Goal: Complete application form: Complete application form

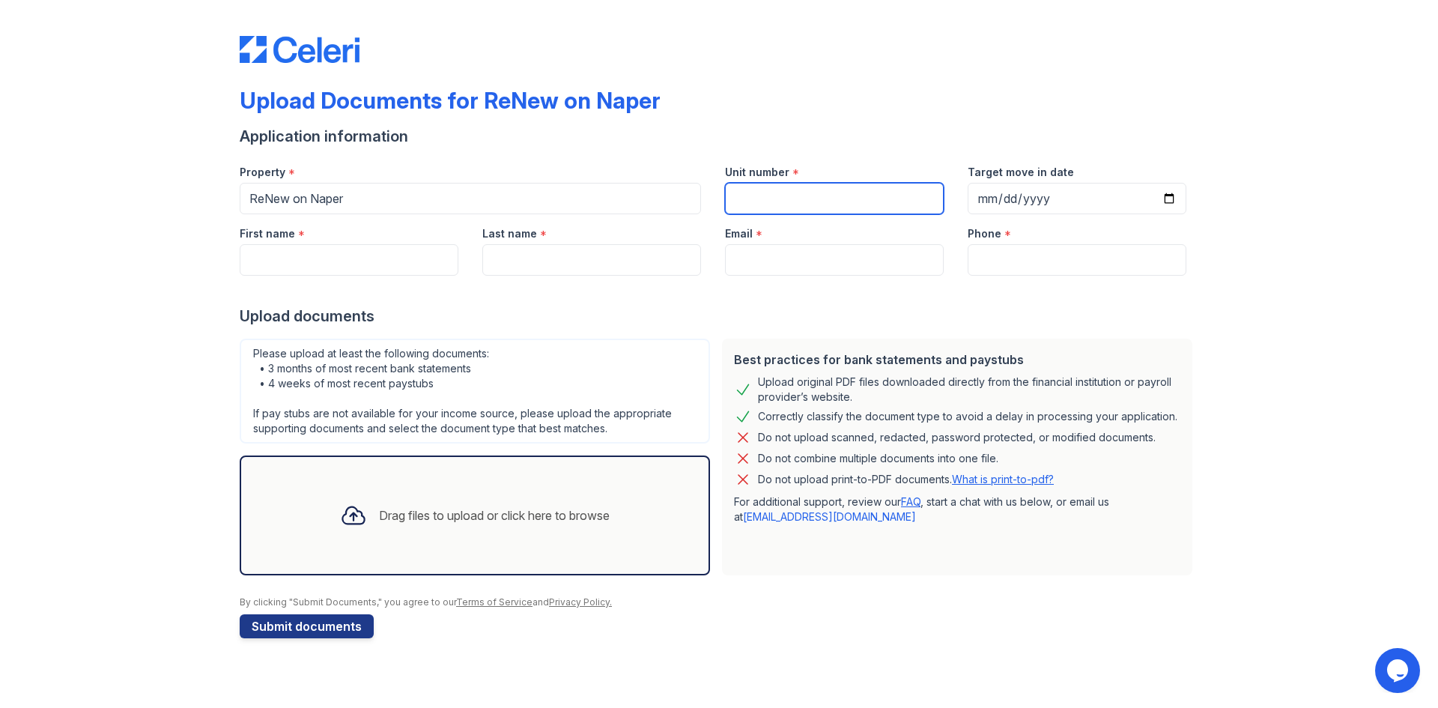
click at [794, 201] on input "Unit number" at bounding box center [834, 198] width 219 height 31
type input "9"
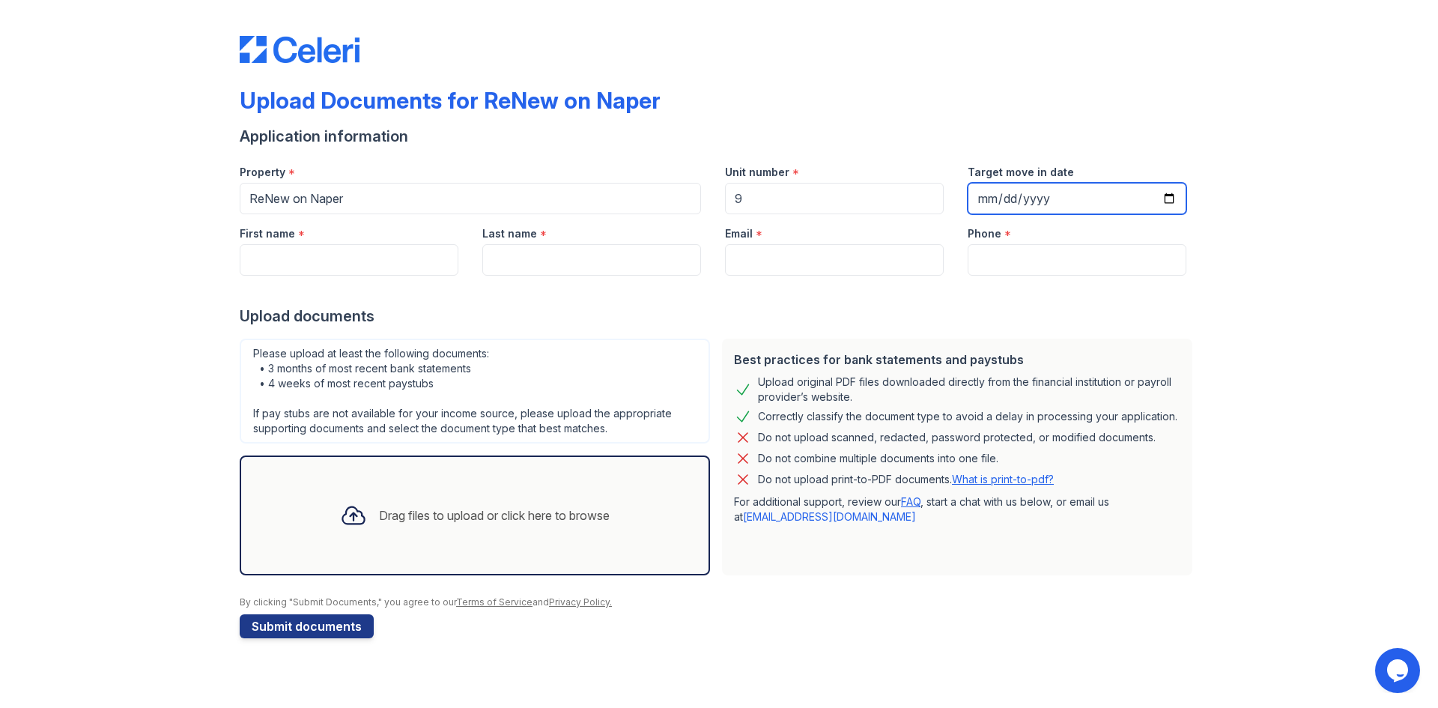
click at [1166, 199] on input "Target move in date" at bounding box center [1076, 198] width 219 height 31
type input "[DATE]"
drag, startPoint x: 1133, startPoint y: 216, endPoint x: 1053, endPoint y: 279, distance: 101.8
click at [1053, 279] on div at bounding box center [719, 291] width 958 height 30
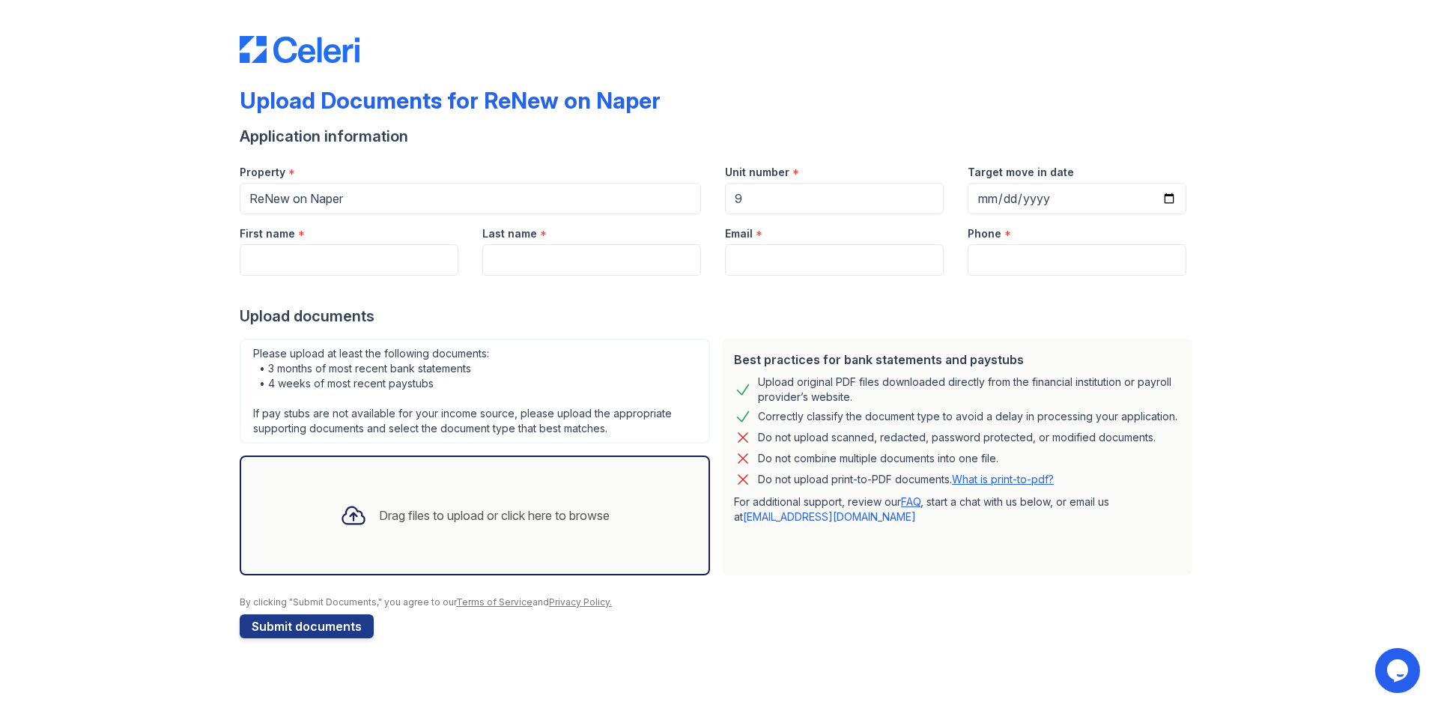
click at [362, 279] on div at bounding box center [719, 291] width 958 height 30
click at [359, 261] on input "First name" at bounding box center [349, 259] width 219 height 31
type input "Ashish"
type input "[PERSON_NAME]"
type input "[EMAIL_ADDRESS][DOMAIN_NAME]"
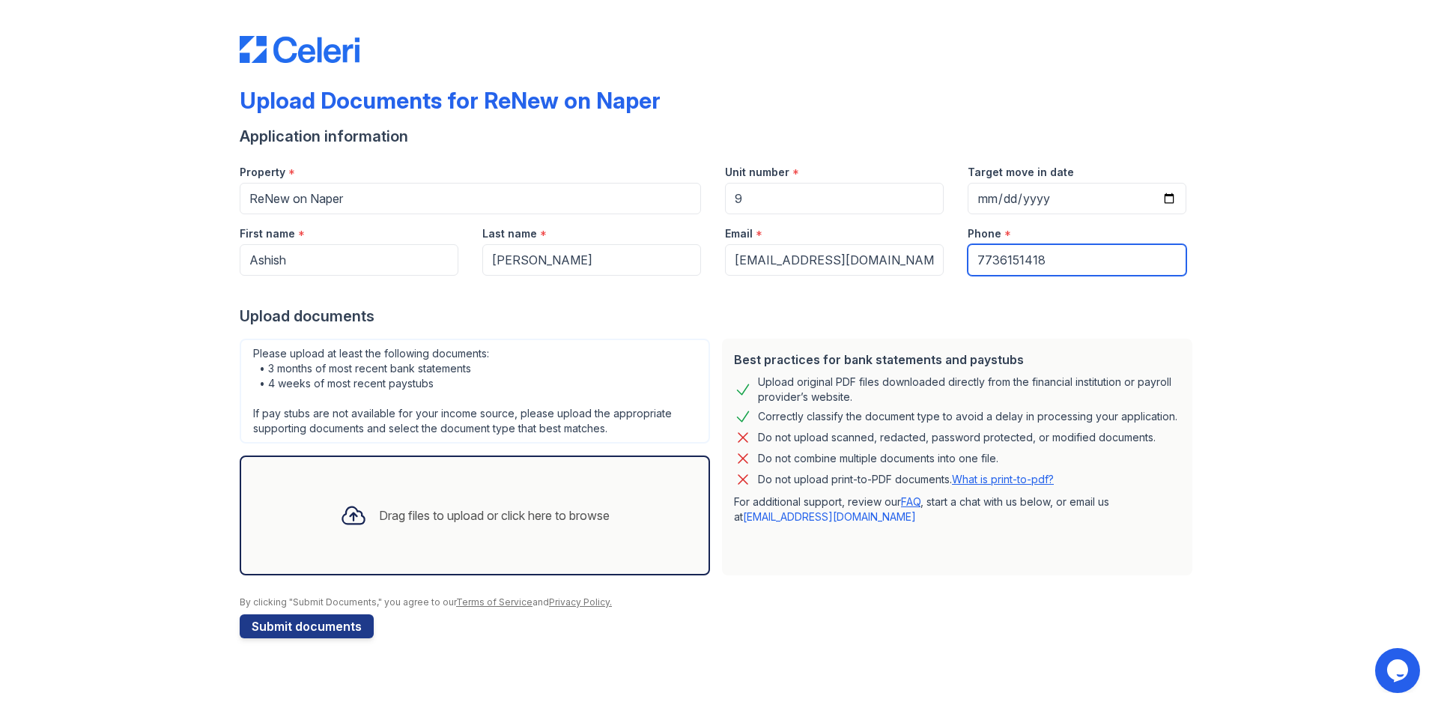
type input "7736151418"
click at [384, 496] on div "Drag files to upload or click here to browse" at bounding box center [474, 515] width 293 height 51
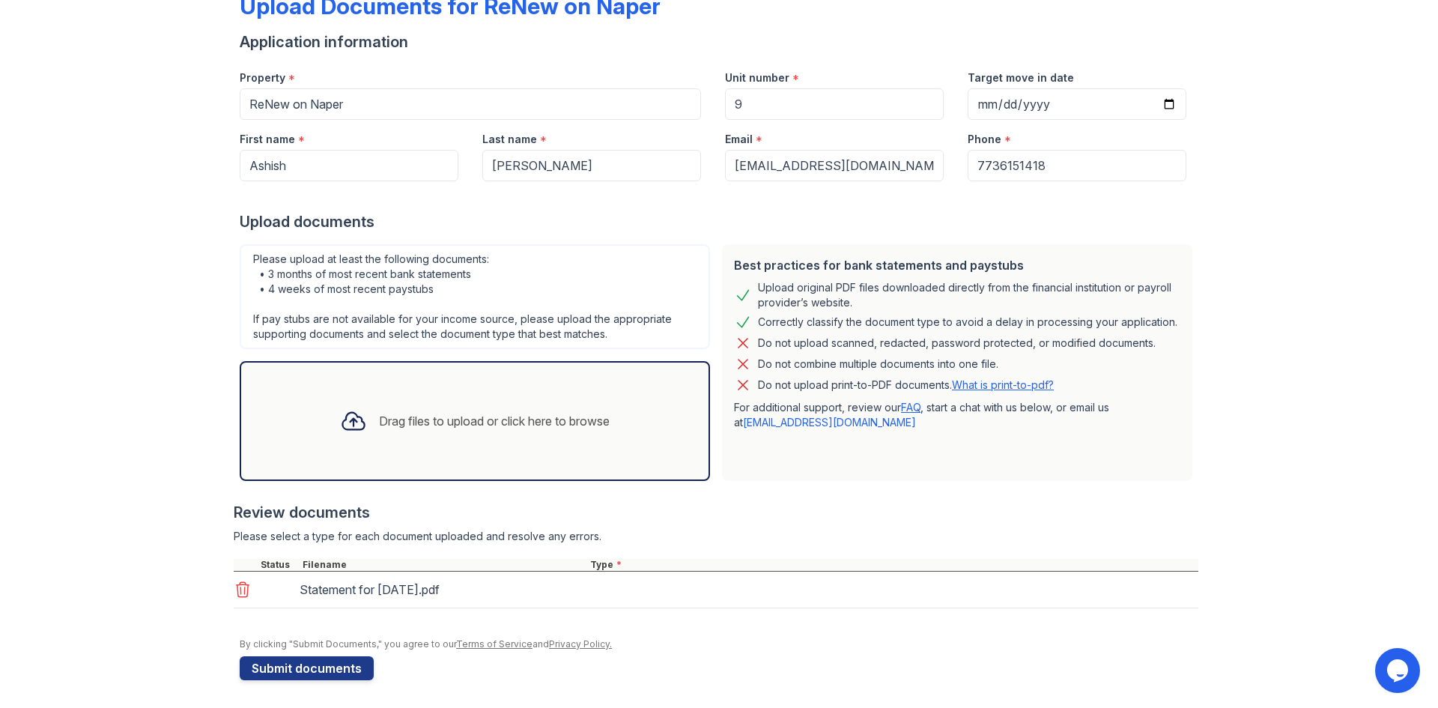
scroll to position [97, 0]
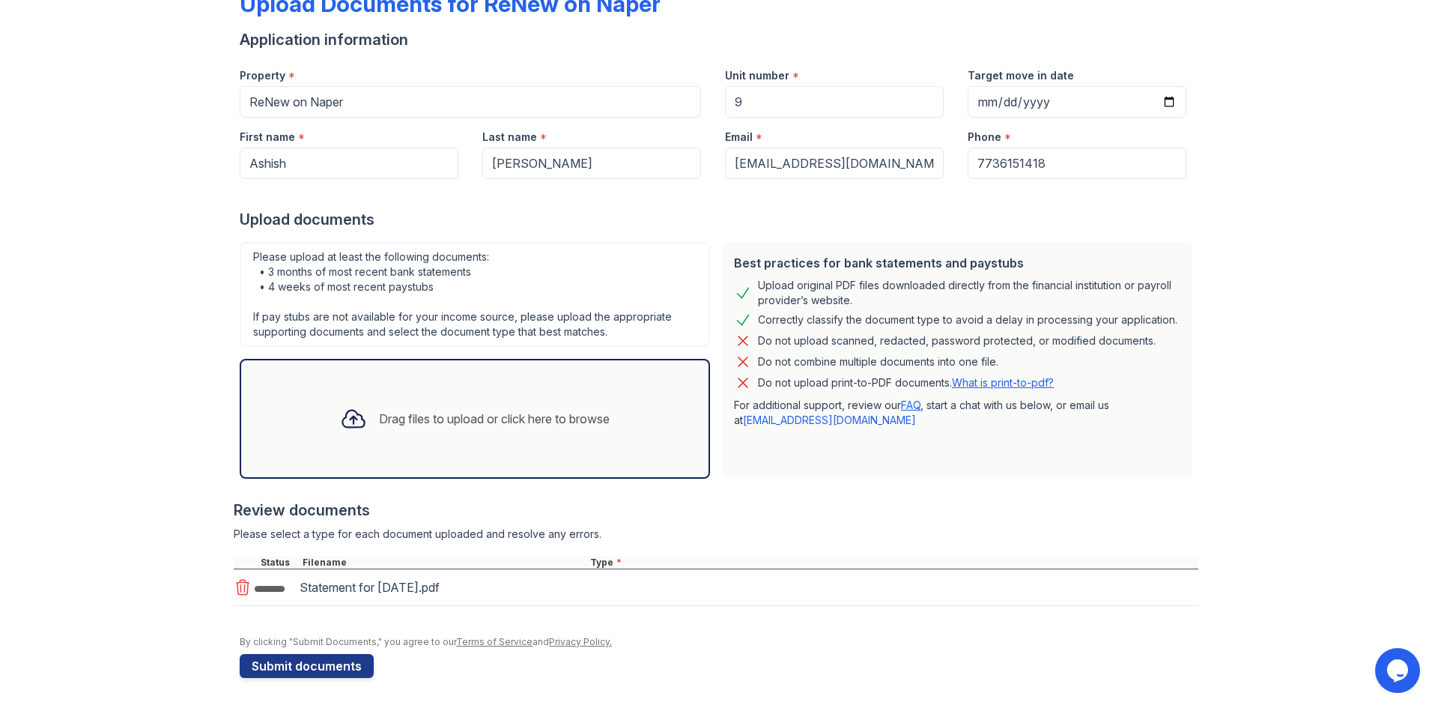
click at [426, 438] on div "Drag files to upload or click here to browse" at bounding box center [474, 418] width 293 height 51
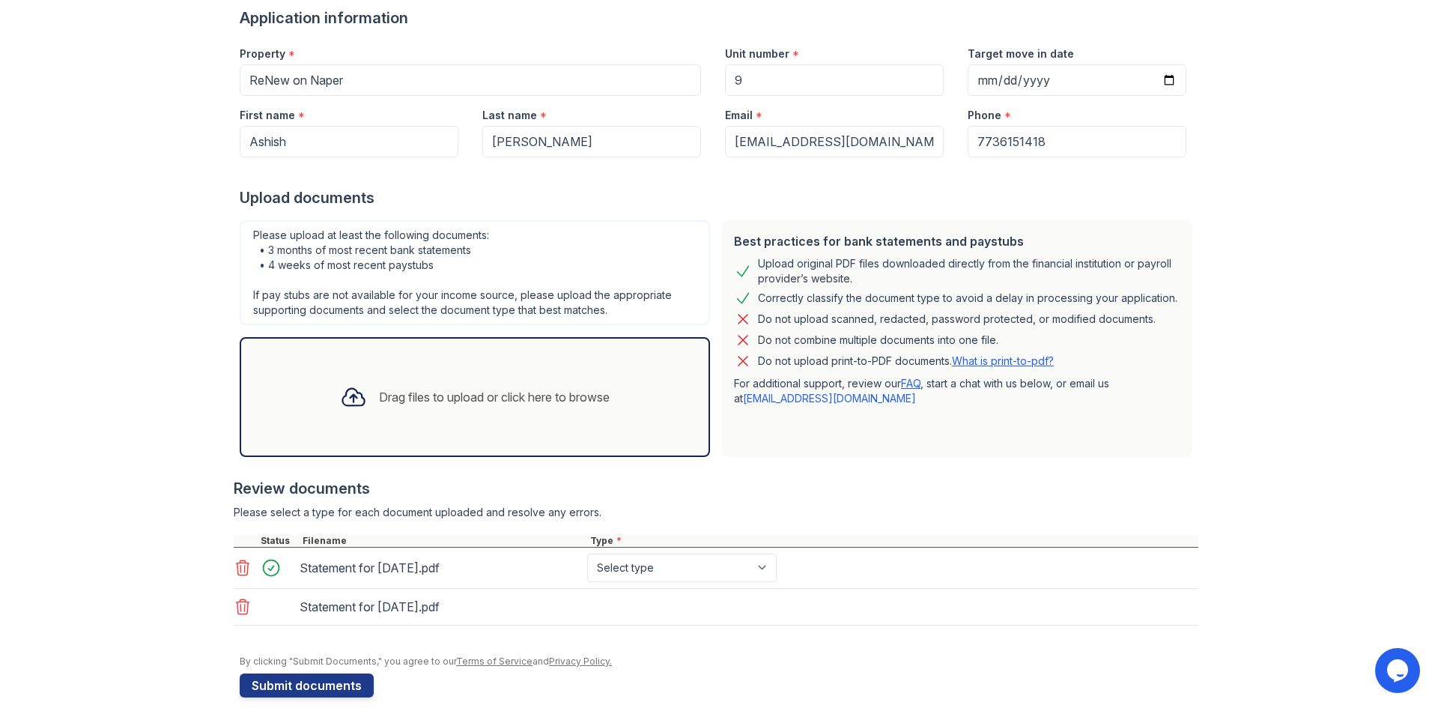
scroll to position [138, 0]
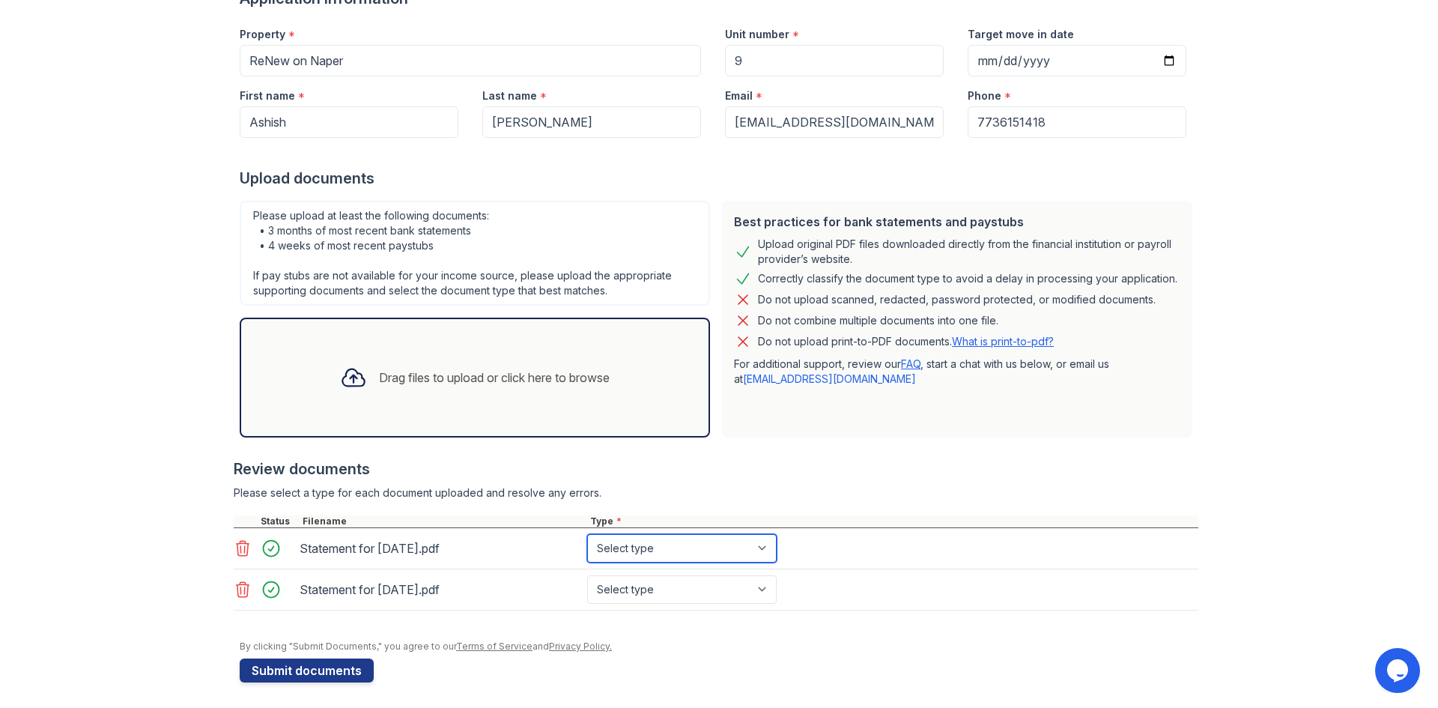
click at [621, 548] on select "Select type Paystub Bank Statement Offer Letter Tax Documents Benefit Award Let…" at bounding box center [681, 548] width 189 height 28
select select "other"
click at [587, 534] on select "Select type Paystub Bank Statement Offer Letter Tax Documents Benefit Award Let…" at bounding box center [681, 548] width 189 height 28
click at [645, 576] on div "Statement for [DATE].pdf Select type Paystub Bank Statement Offer Letter Tax Do…" at bounding box center [716, 589] width 964 height 41
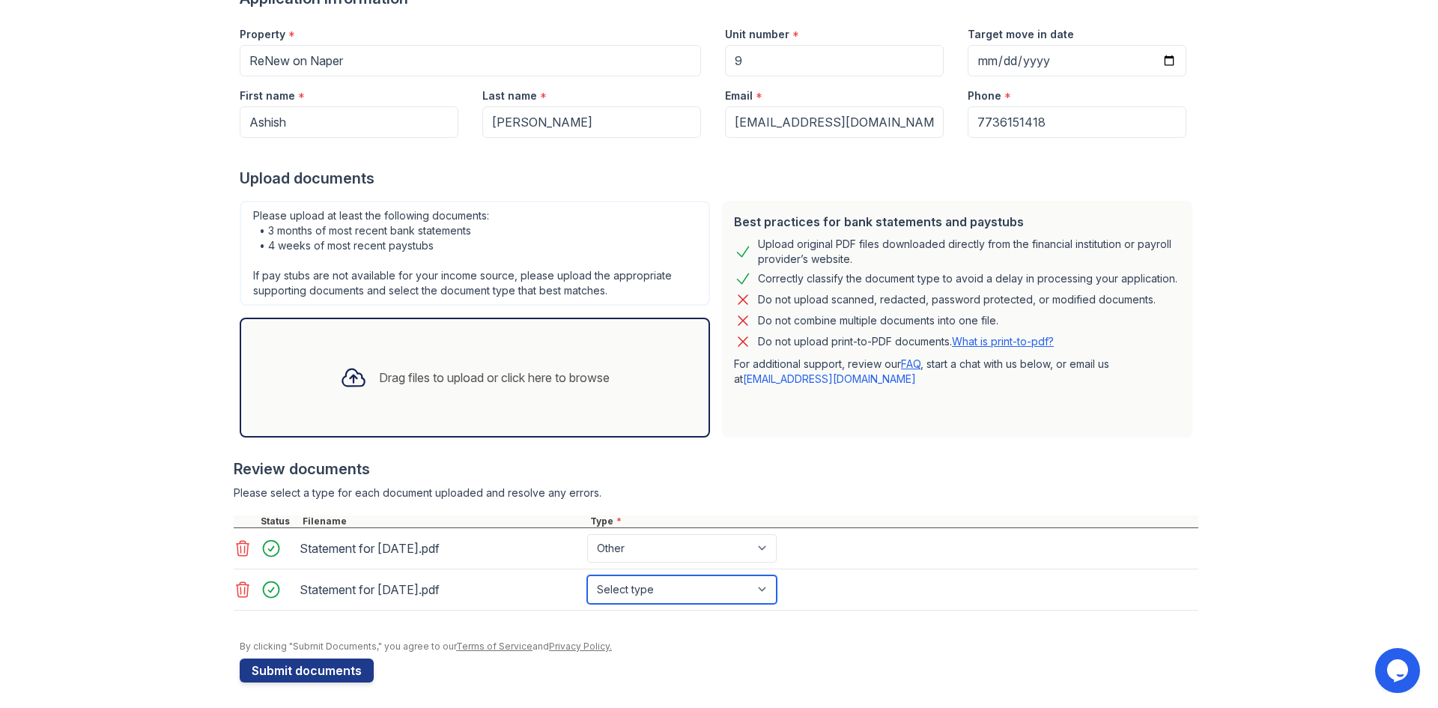
click at [645, 585] on select "Select type Paystub Bank Statement Offer Letter Tax Documents Benefit Award Let…" at bounding box center [681, 589] width 189 height 28
select select "other"
click at [587, 575] on select "Select type Paystub Bank Statement Offer Letter Tax Documents Benefit Award Let…" at bounding box center [681, 589] width 189 height 28
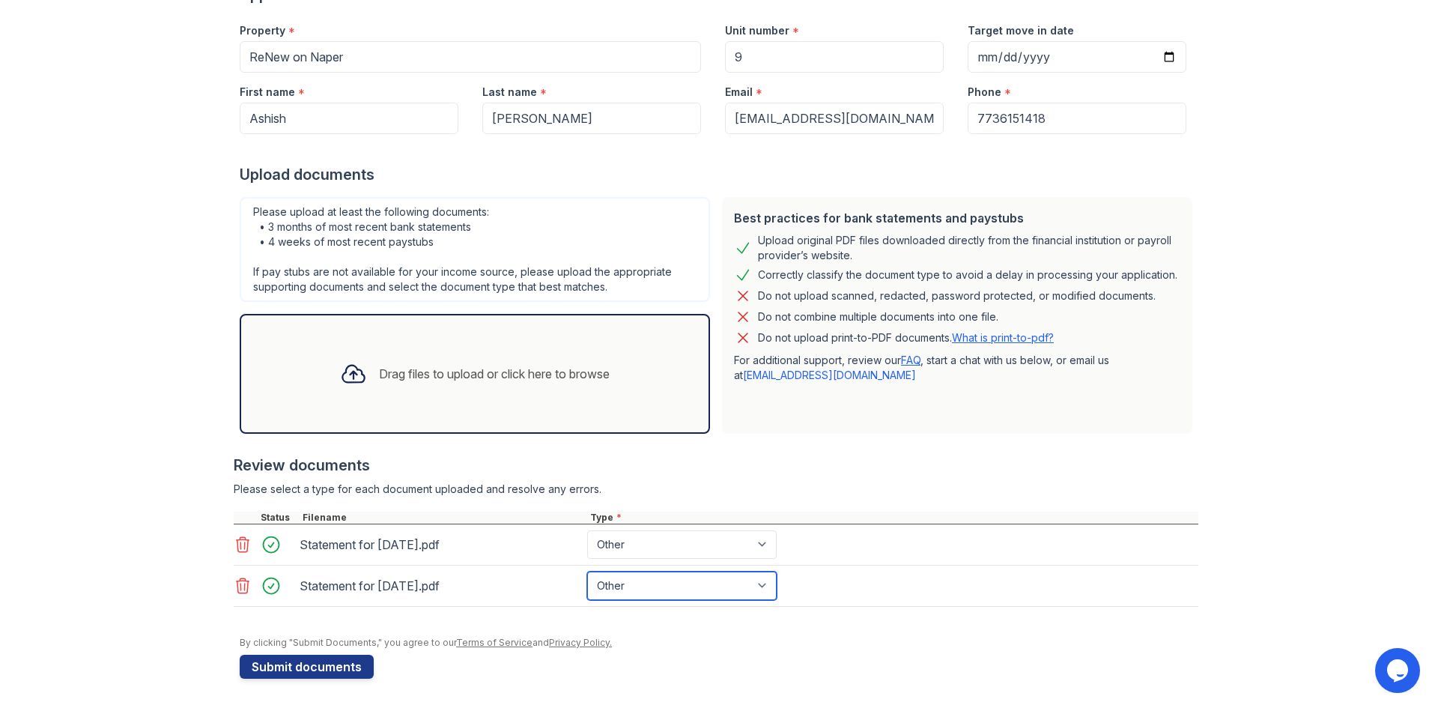
scroll to position [142, 0]
click at [679, 547] on select "Select type Paystub Bank Statement Offer Letter Tax Documents Benefit Award Let…" at bounding box center [681, 543] width 189 height 28
click at [393, 364] on div "Drag files to upload or click here to browse" at bounding box center [494, 373] width 231 height 18
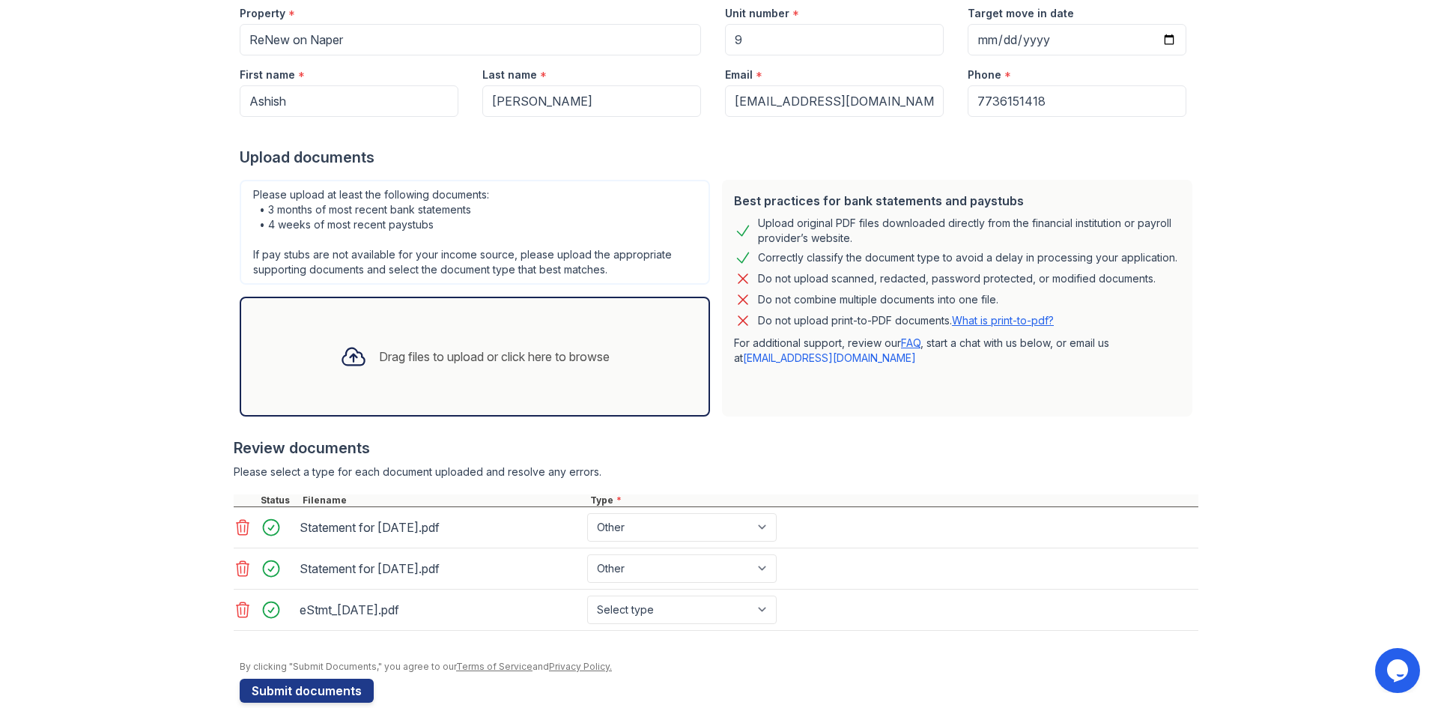
scroll to position [183, 0]
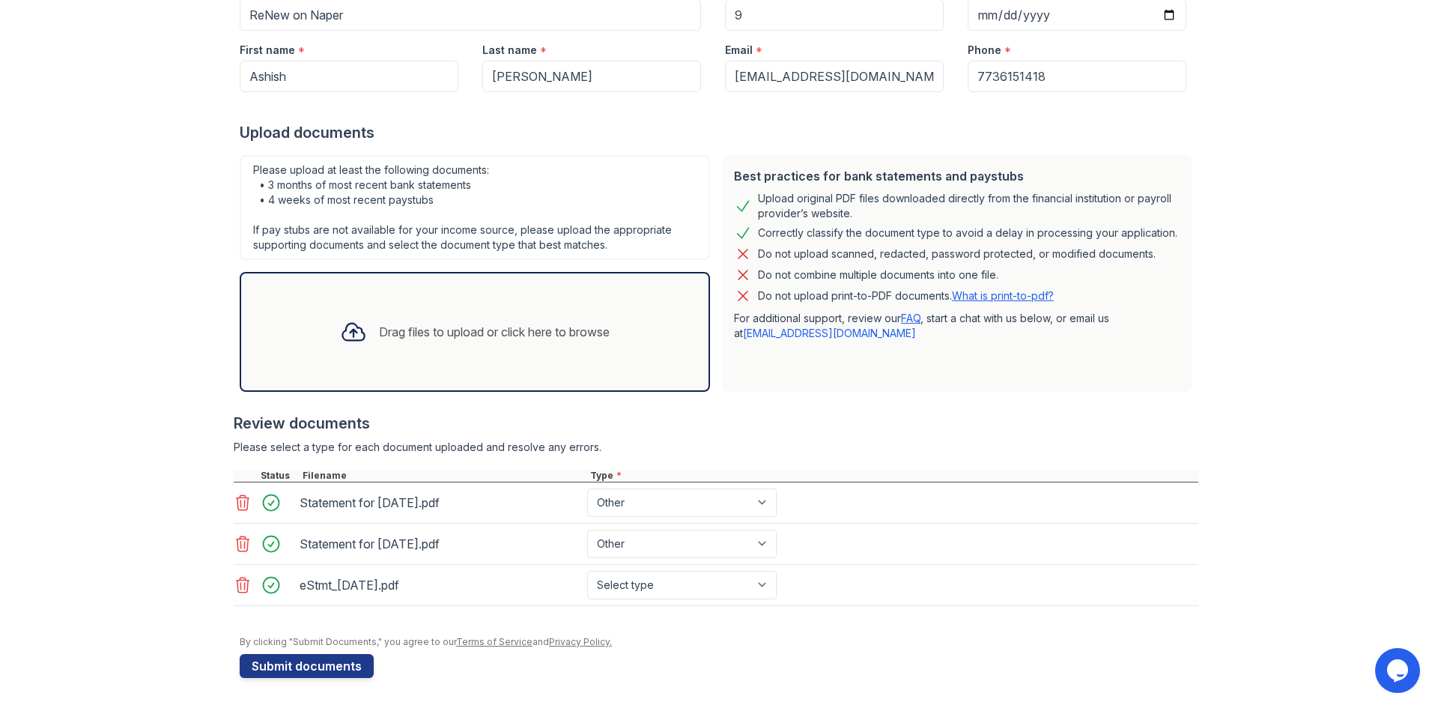
click at [237, 543] on icon at bounding box center [243, 544] width 18 height 18
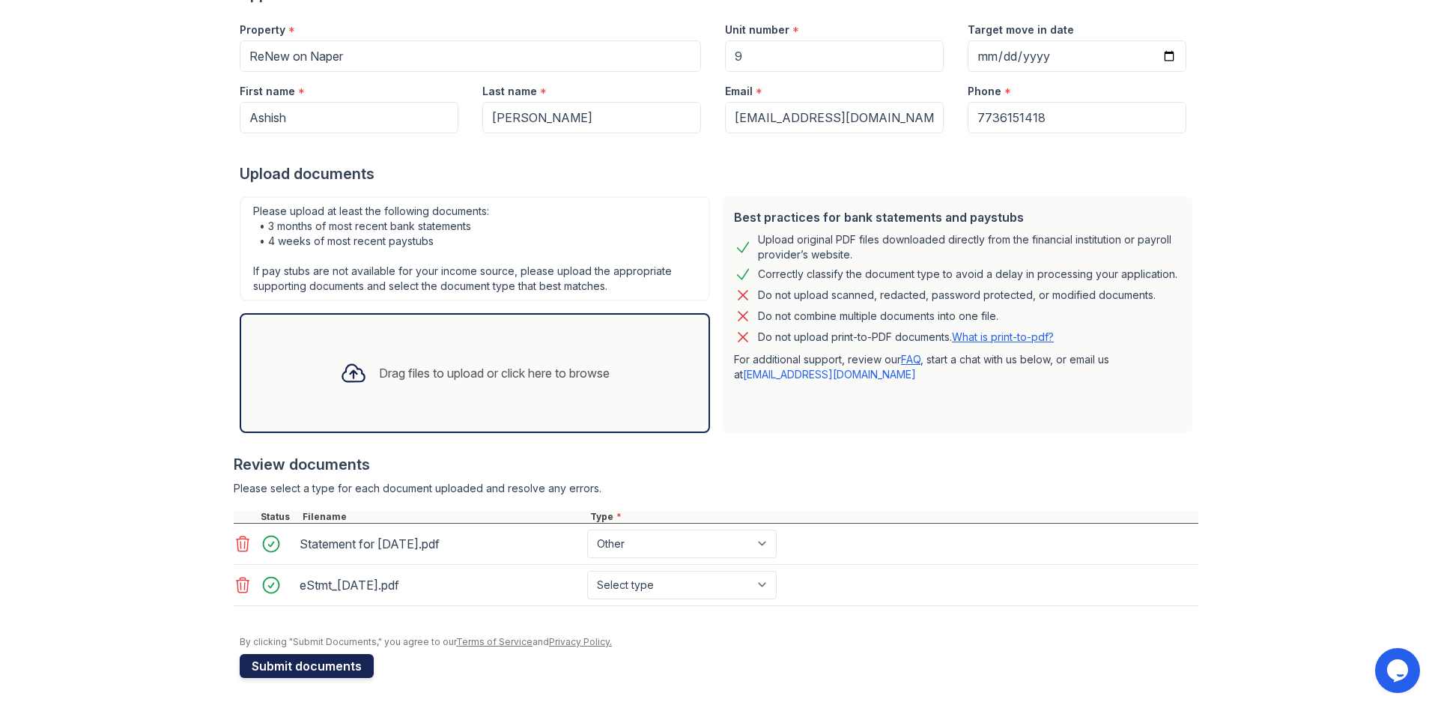
click at [297, 659] on button "Submit documents" at bounding box center [307, 666] width 134 height 24
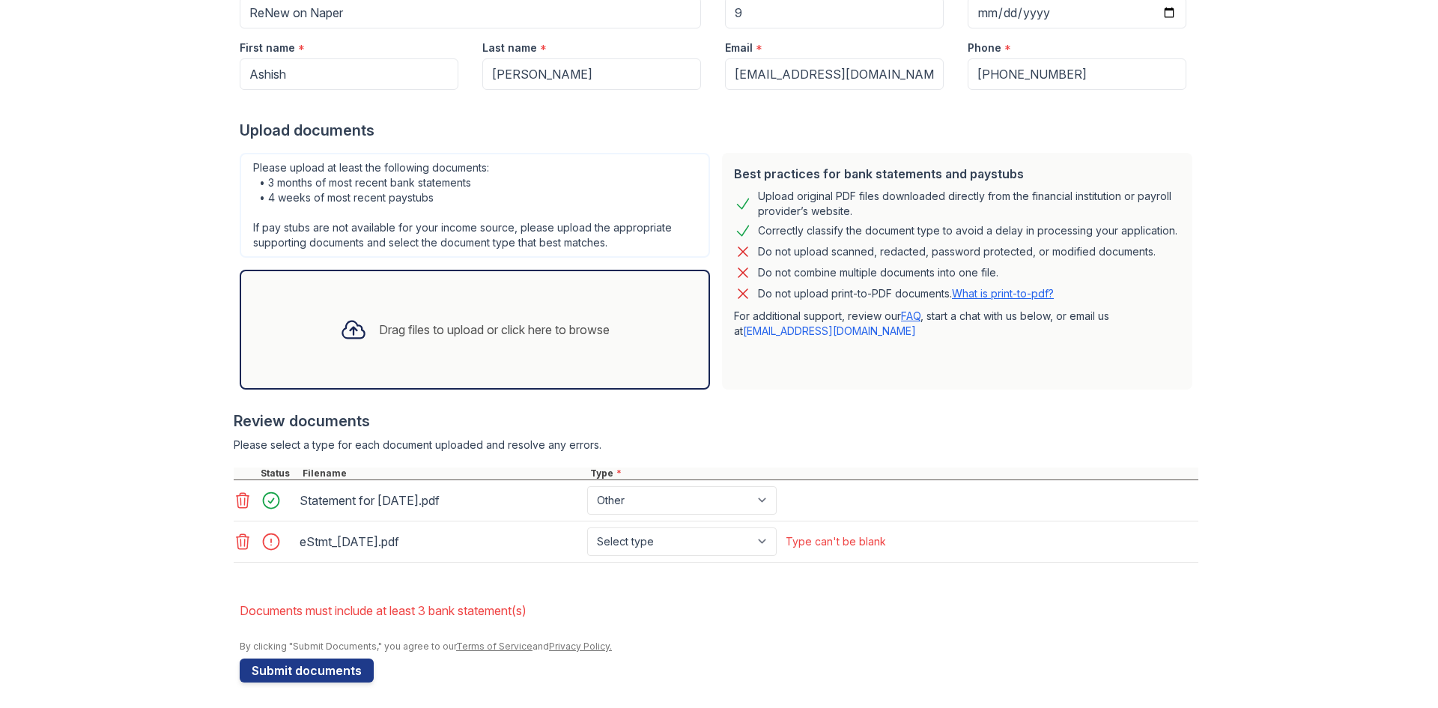
scroll to position [232, 0]
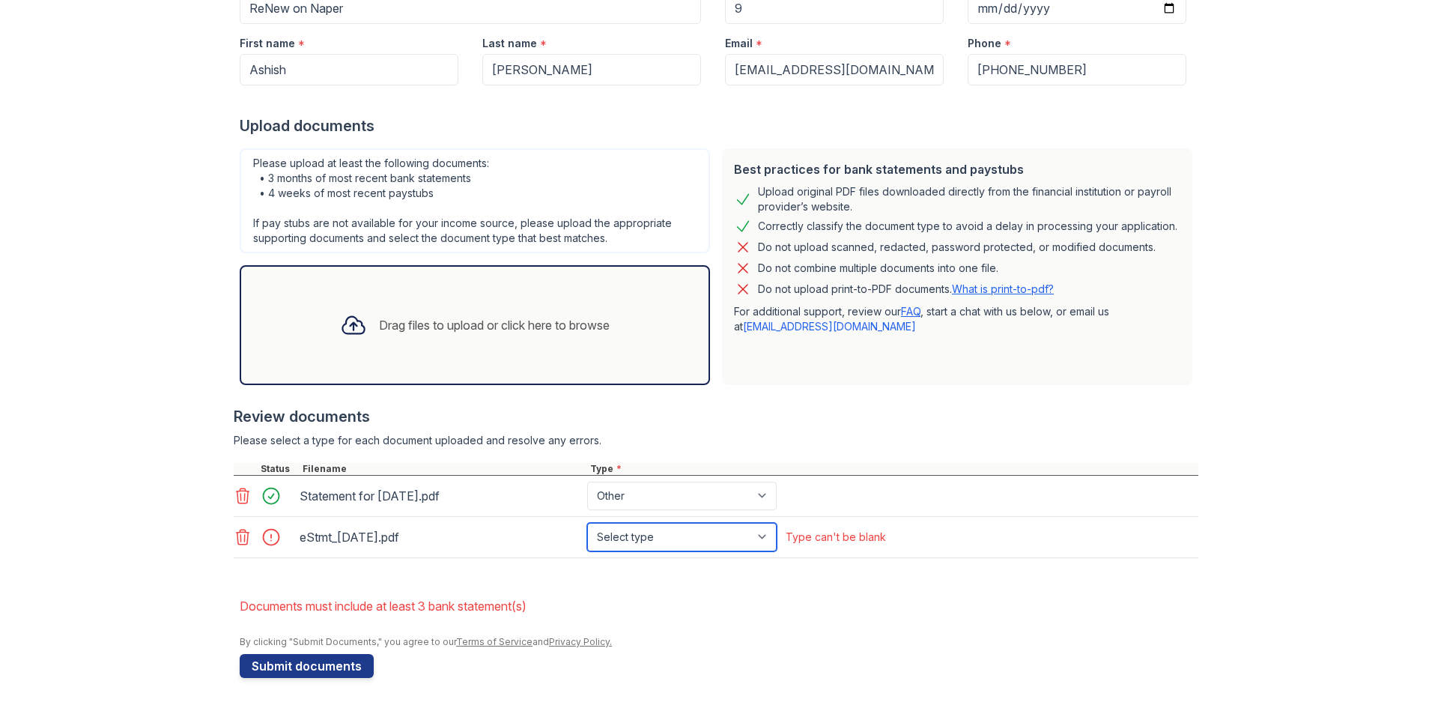
click at [639, 532] on select "Select type Paystub Bank Statement Offer Letter Tax Documents Benefit Award Let…" at bounding box center [681, 537] width 189 height 28
select select "bank_statement"
click at [587, 523] on select "Select type Paystub Bank Statement Offer Letter Tax Documents Benefit Award Let…" at bounding box center [681, 537] width 189 height 28
click at [307, 661] on button "Submit documents" at bounding box center [307, 666] width 134 height 24
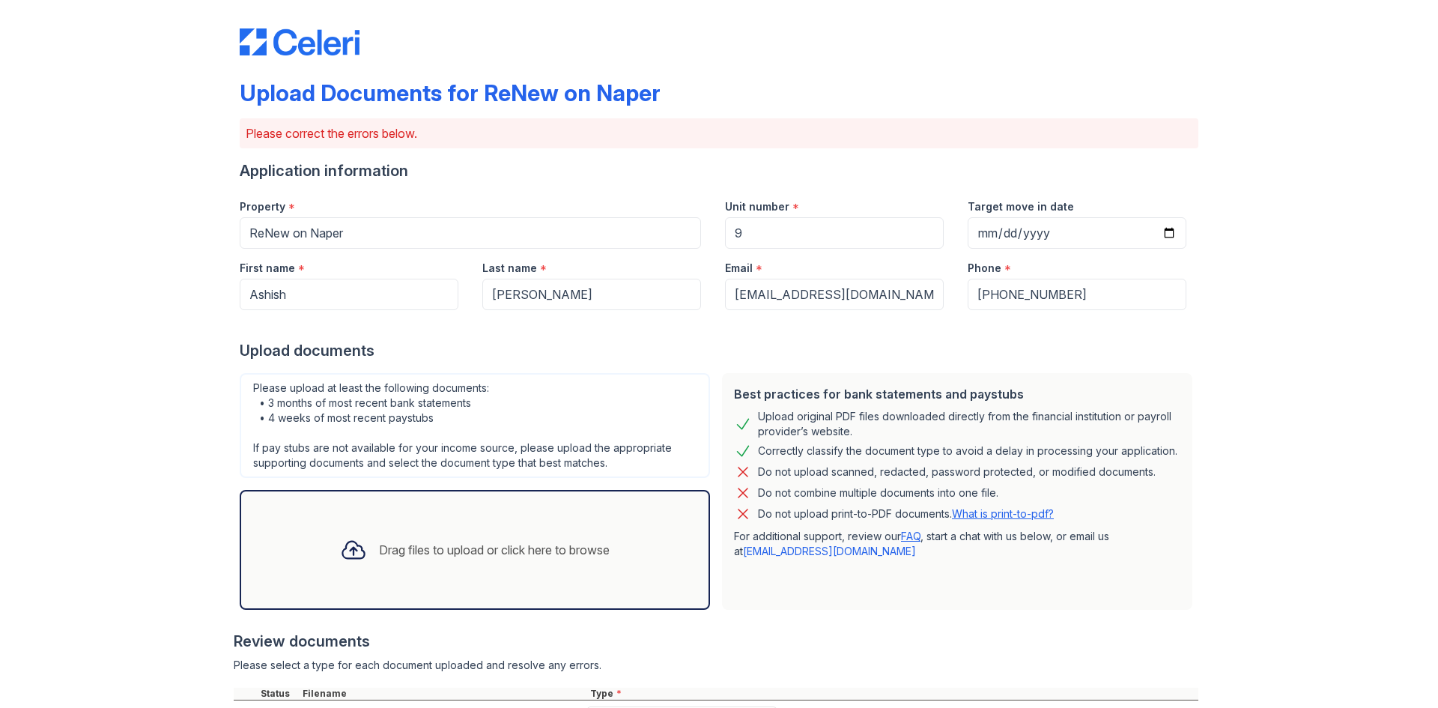
scroll to position [0, 0]
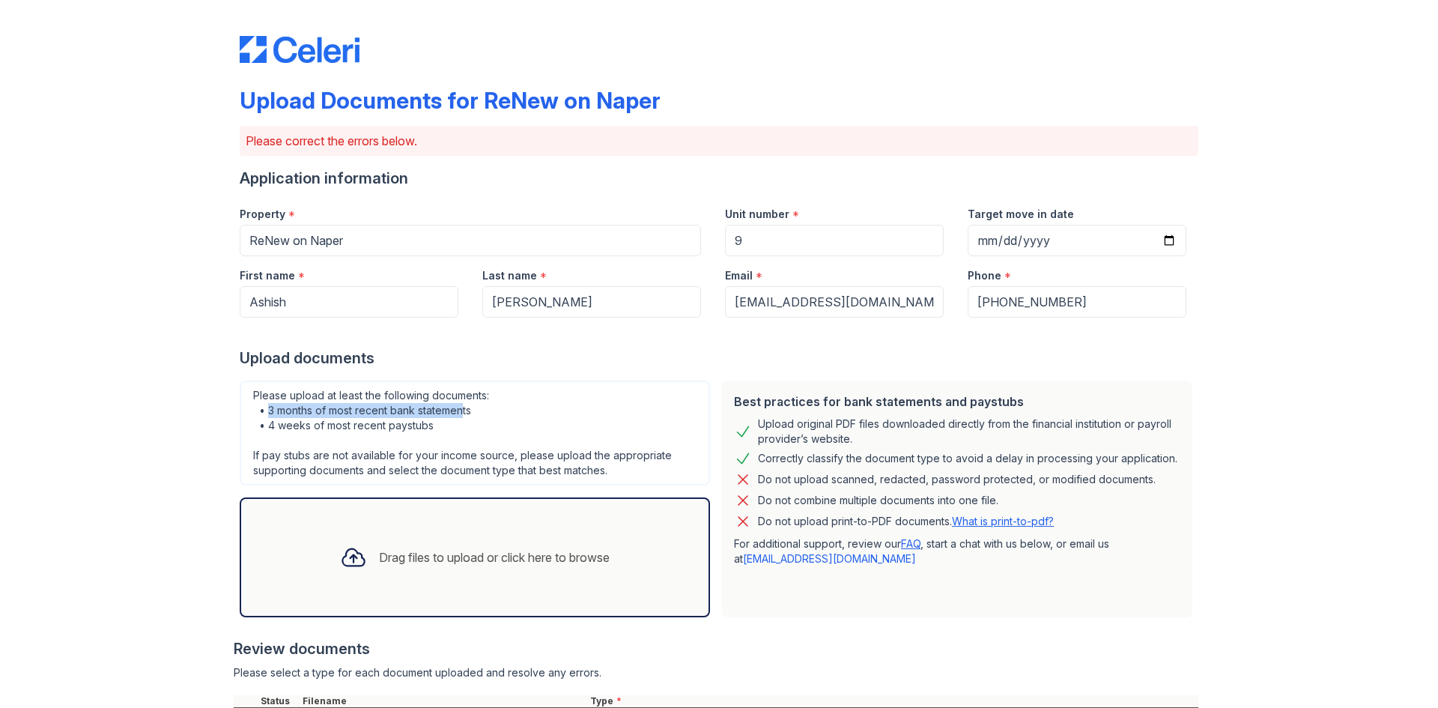
drag, startPoint x: 261, startPoint y: 412, endPoint x: 475, endPoint y: 413, distance: 214.1
click at [472, 413] on div "Please upload at least the following documents: • 3 months of most recent bank …" at bounding box center [475, 432] width 470 height 105
click at [478, 413] on div "Please upload at least the following documents: • 3 months of most recent bank …" at bounding box center [475, 432] width 470 height 105
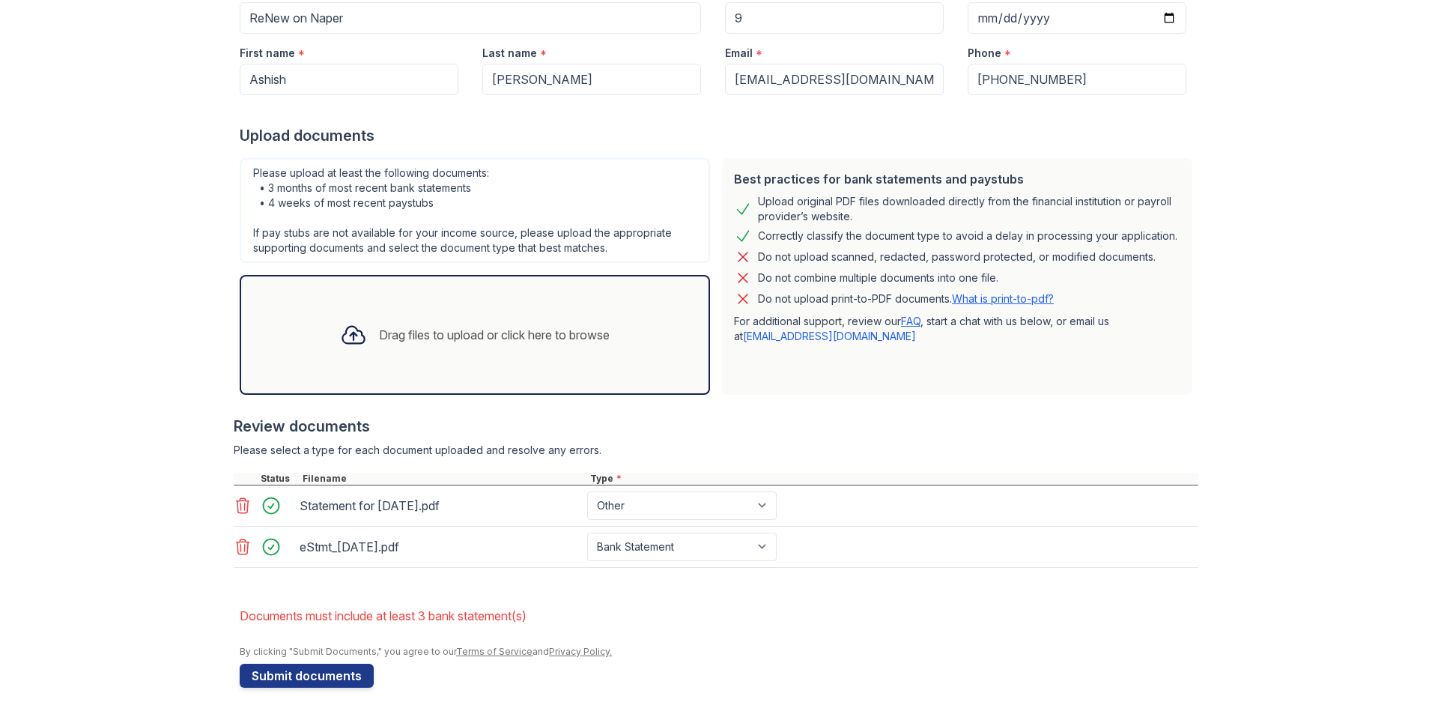
scroll to position [225, 0]
click at [240, 507] on icon at bounding box center [243, 503] width 18 height 18
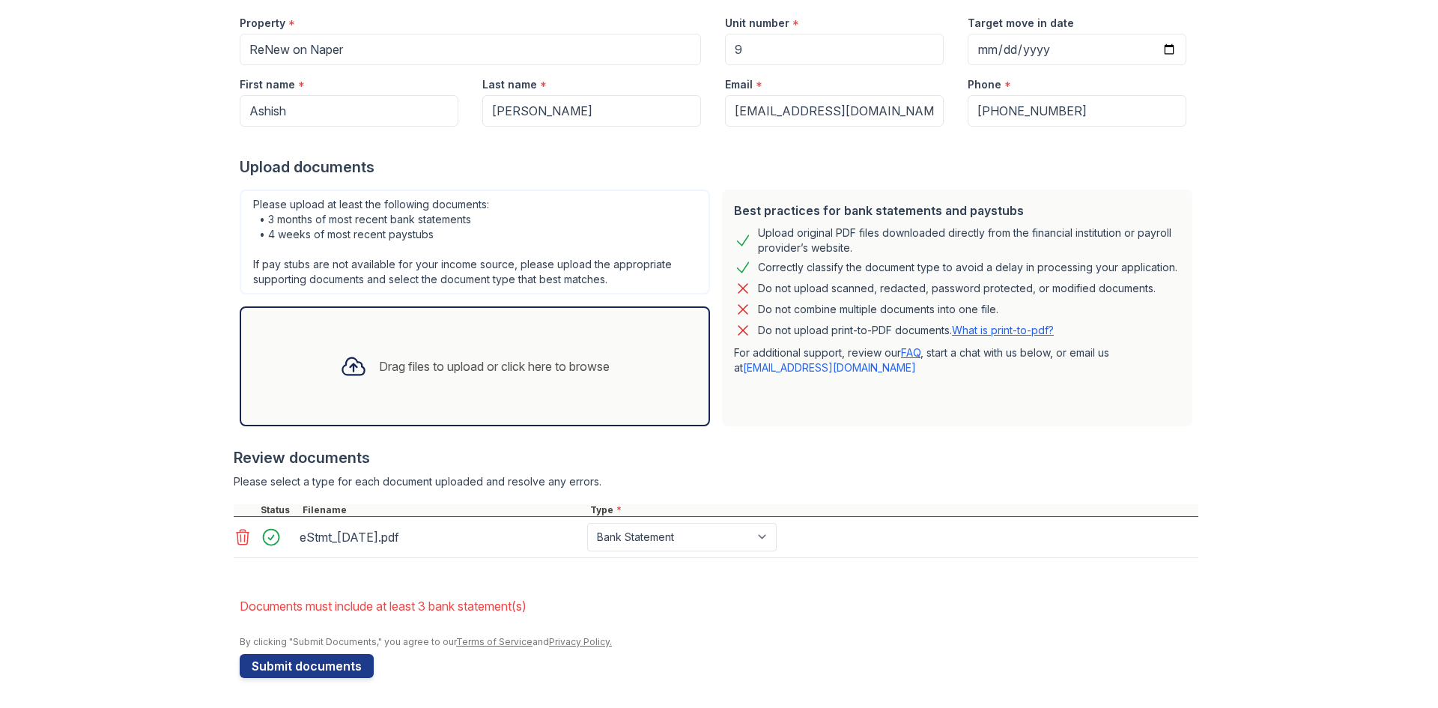
click at [340, 372] on icon at bounding box center [353, 366] width 27 height 27
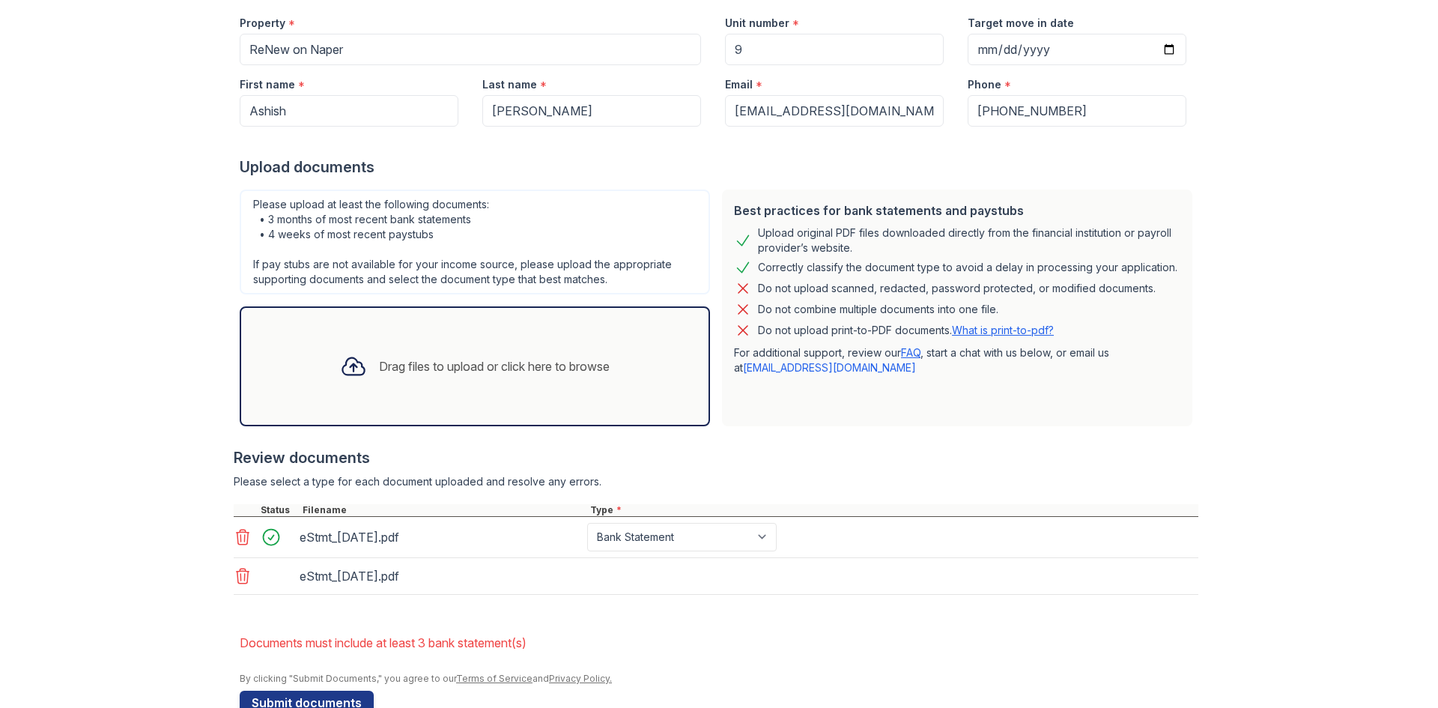
scroll to position [225, 0]
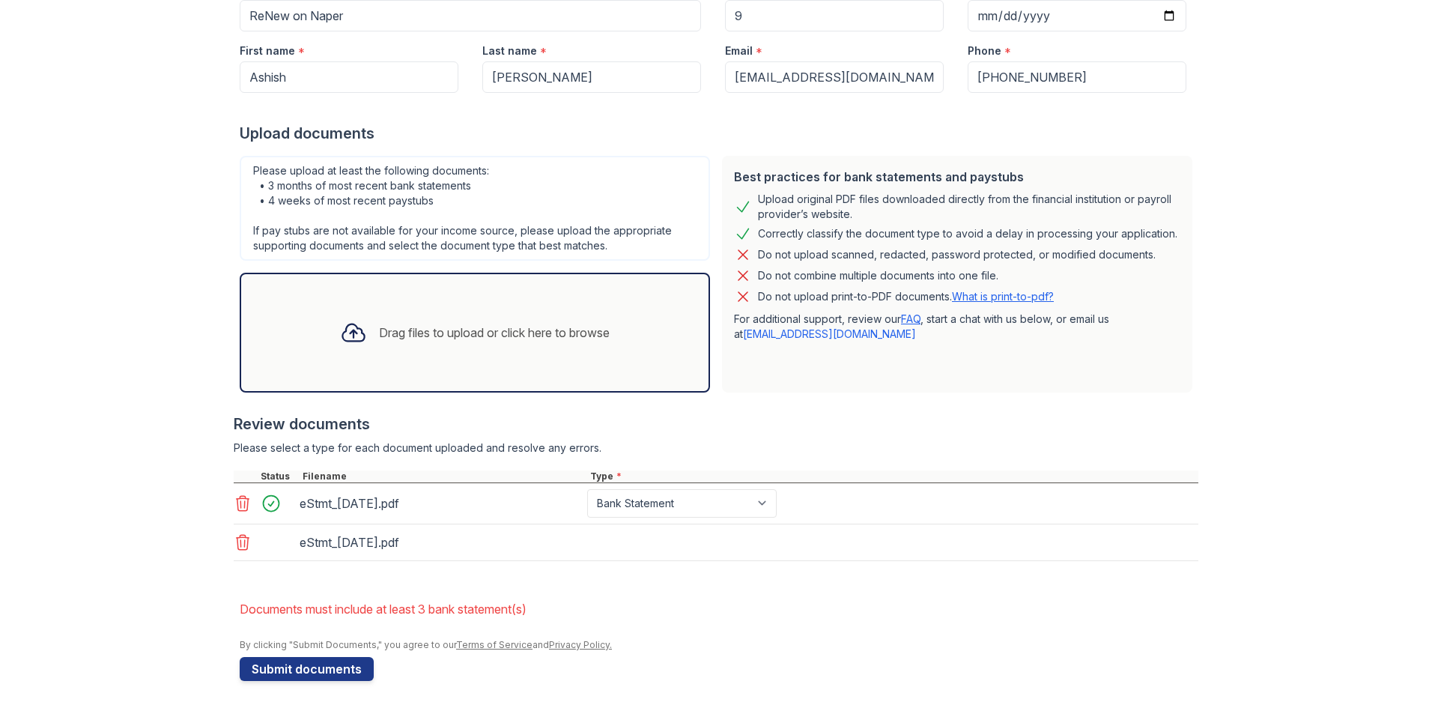
click at [353, 347] on div at bounding box center [353, 332] width 39 height 39
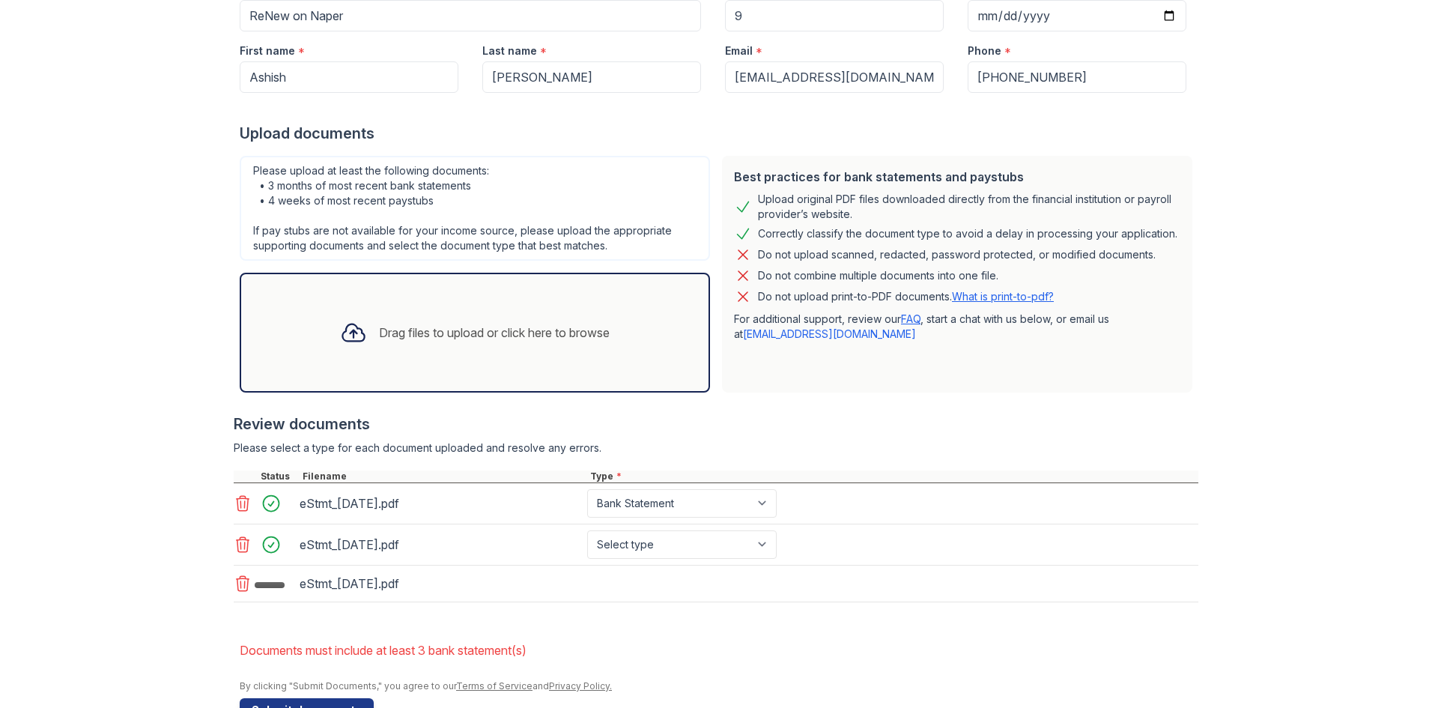
scroll to position [273, 0]
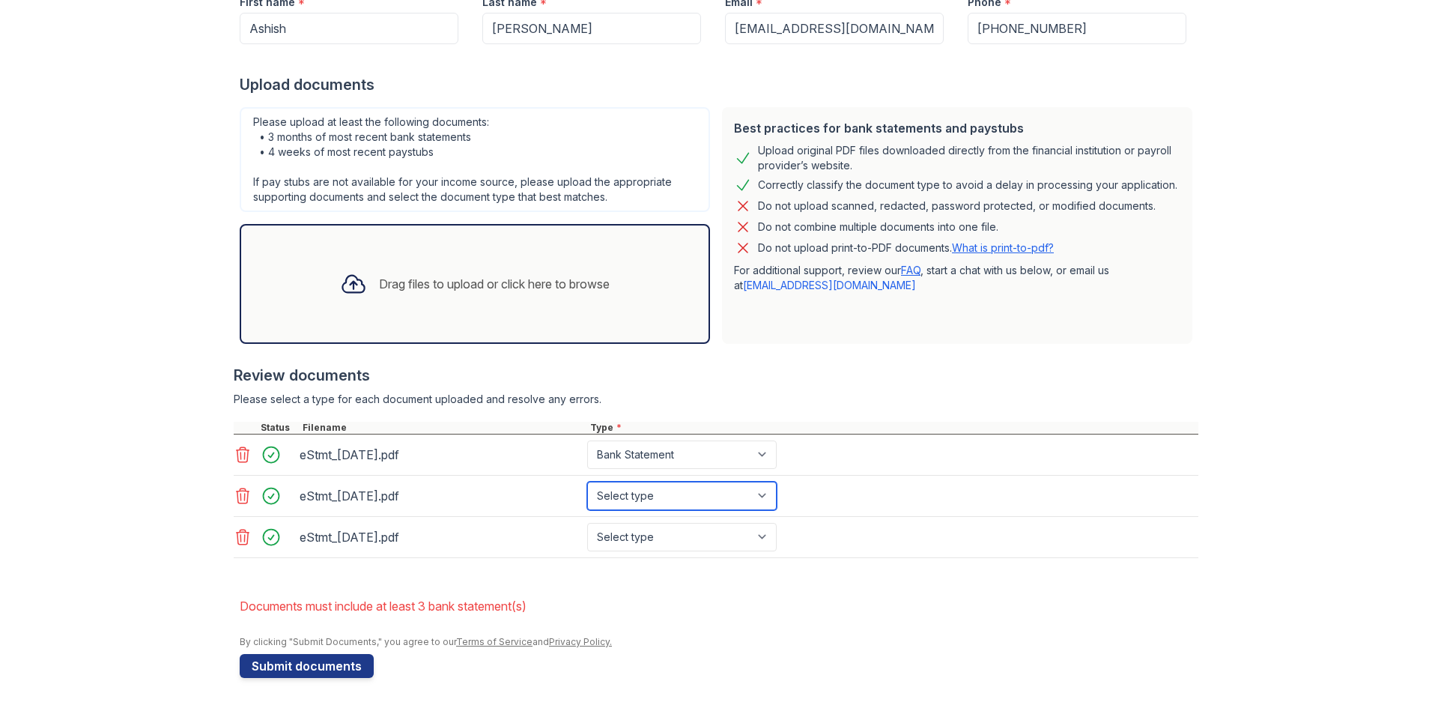
drag, startPoint x: 617, startPoint y: 493, endPoint x: 616, endPoint y: 505, distance: 11.3
click at [616, 494] on select "Select type Paystub Bank Statement Offer Letter Tax Documents Benefit Award Let…" at bounding box center [681, 495] width 189 height 28
select select "bank_statement"
click at [587, 481] on select "Select type Paystub Bank Statement Offer Letter Tax Documents Benefit Award Let…" at bounding box center [681, 495] width 189 height 28
drag, startPoint x: 616, startPoint y: 532, endPoint x: 615, endPoint y: 539, distance: 7.5
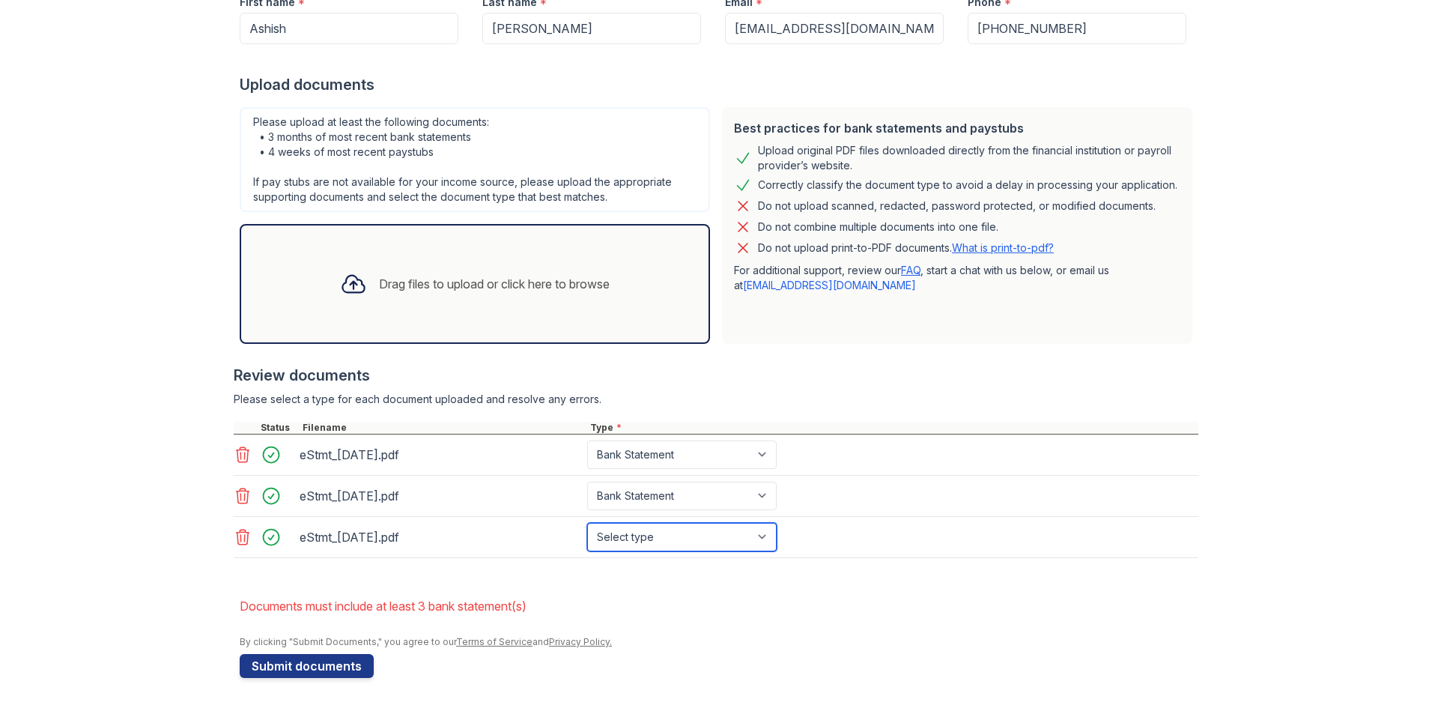
click at [616, 532] on select "Select type Paystub Bank Statement Offer Letter Tax Documents Benefit Award Let…" at bounding box center [681, 537] width 189 height 28
select select "bank_statement"
click at [587, 523] on select "Select type Paystub Bank Statement Offer Letter Tax Documents Benefit Award Let…" at bounding box center [681, 537] width 189 height 28
click at [306, 663] on button "Submit documents" at bounding box center [307, 666] width 134 height 24
